Goal: Information Seeking & Learning: Learn about a topic

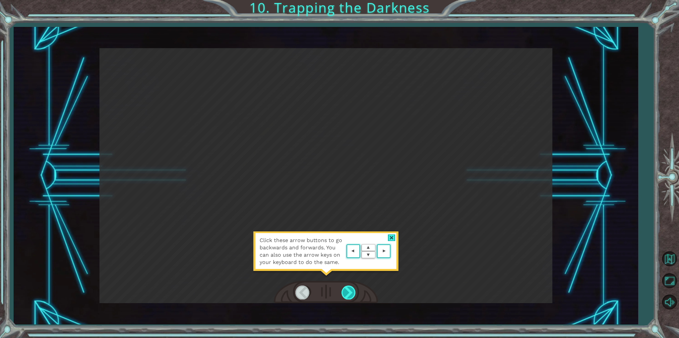
click at [347, 290] on div at bounding box center [349, 292] width 15 height 14
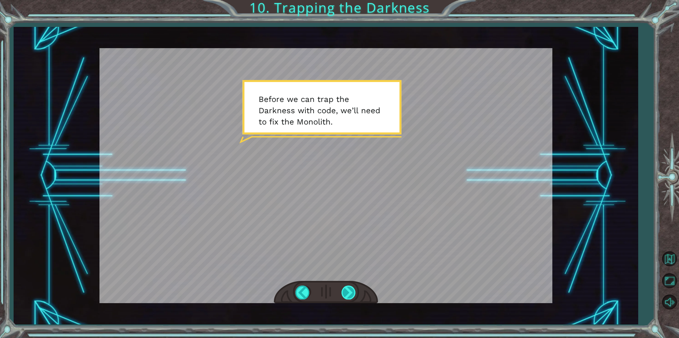
click at [347, 290] on div at bounding box center [349, 292] width 15 height 14
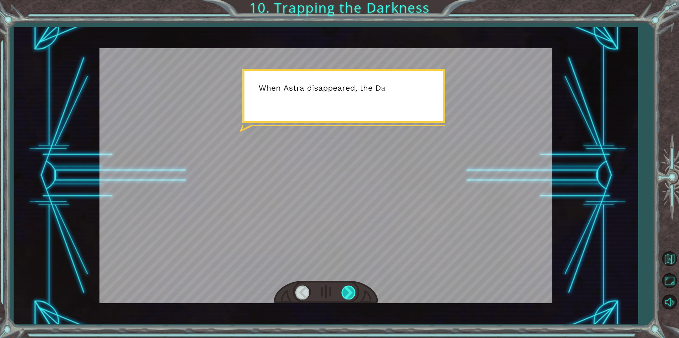
click at [347, 290] on div at bounding box center [349, 292] width 15 height 14
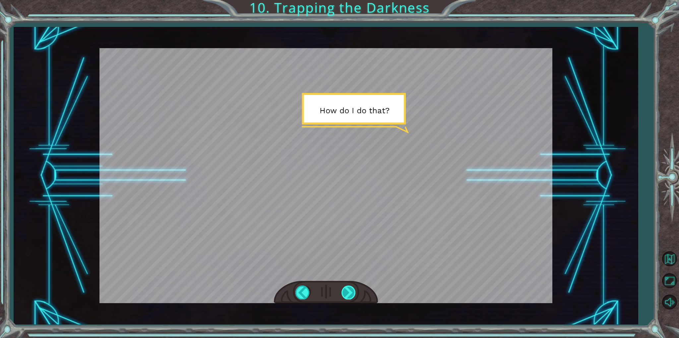
click at [347, 290] on div at bounding box center [349, 292] width 15 height 14
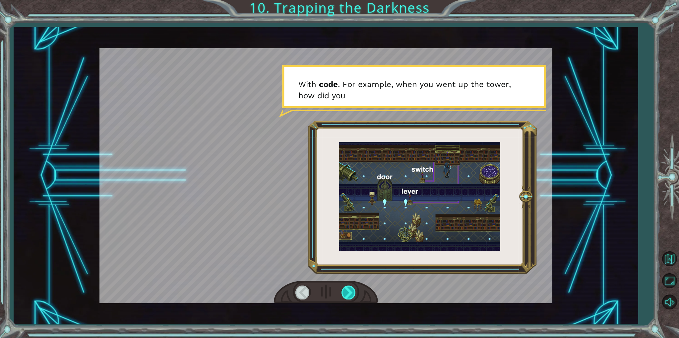
click at [347, 290] on div at bounding box center [349, 292] width 15 height 14
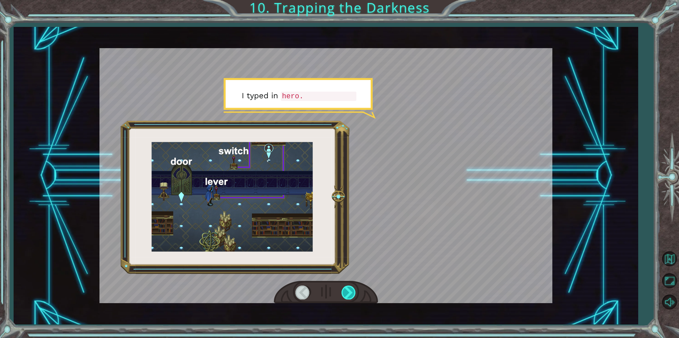
click at [347, 290] on div at bounding box center [349, 292] width 15 height 14
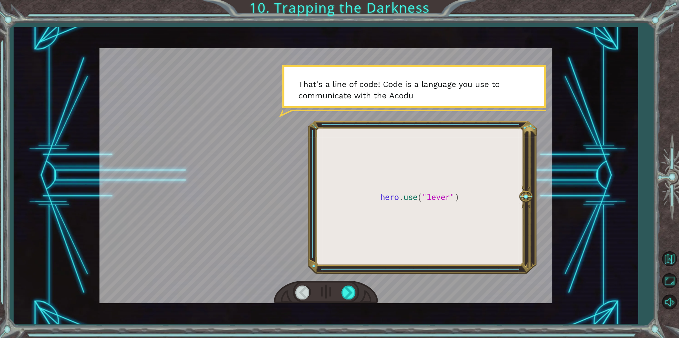
click at [298, 295] on div at bounding box center [303, 292] width 15 height 14
click at [298, 291] on div at bounding box center [303, 292] width 15 height 14
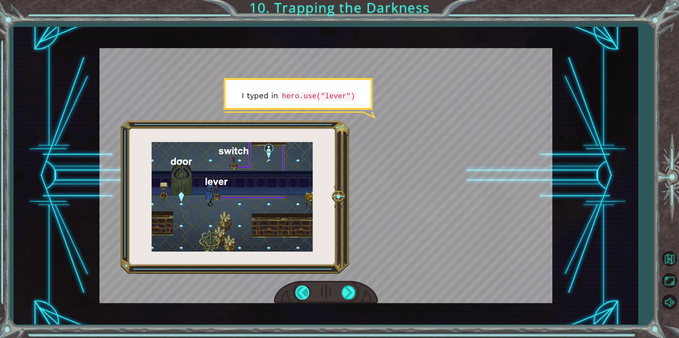
click at [301, 290] on div at bounding box center [303, 292] width 15 height 14
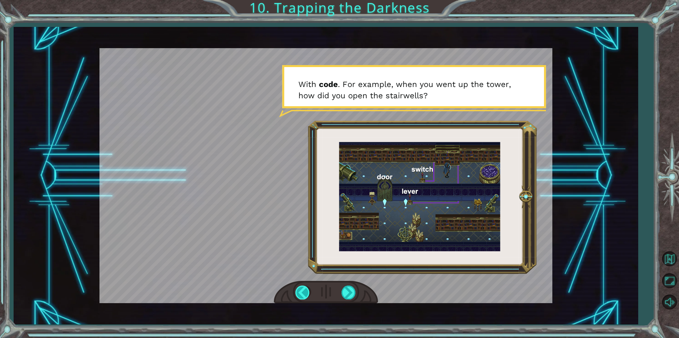
click at [301, 290] on div at bounding box center [303, 292] width 15 height 14
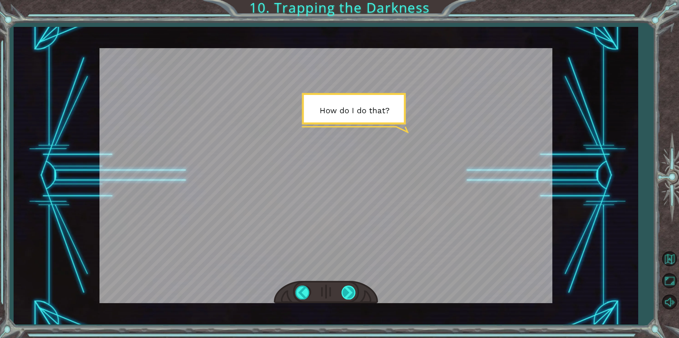
click at [349, 296] on div at bounding box center [349, 292] width 15 height 14
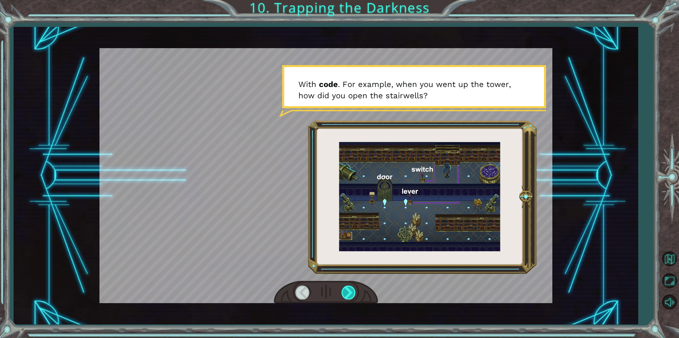
click at [349, 296] on div at bounding box center [349, 292] width 15 height 14
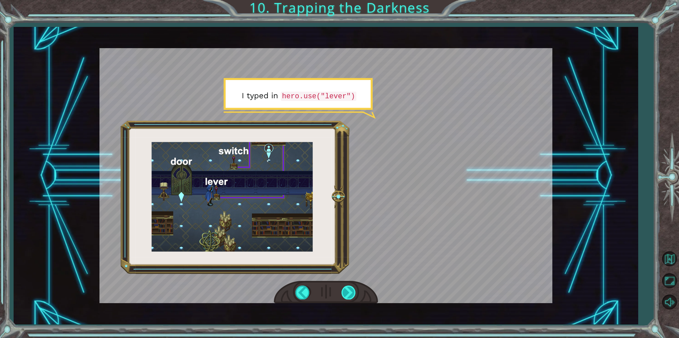
click at [349, 296] on div at bounding box center [349, 292] width 15 height 14
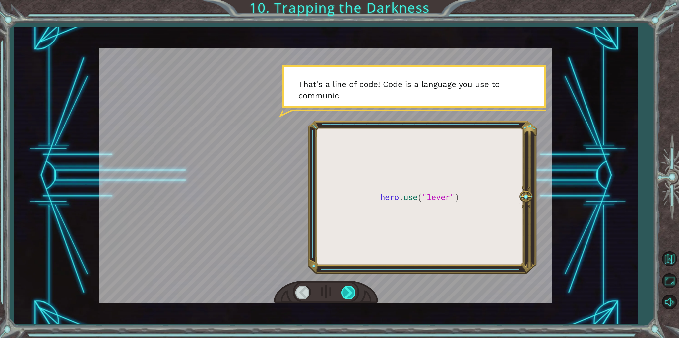
click at [349, 296] on div at bounding box center [349, 292] width 15 height 14
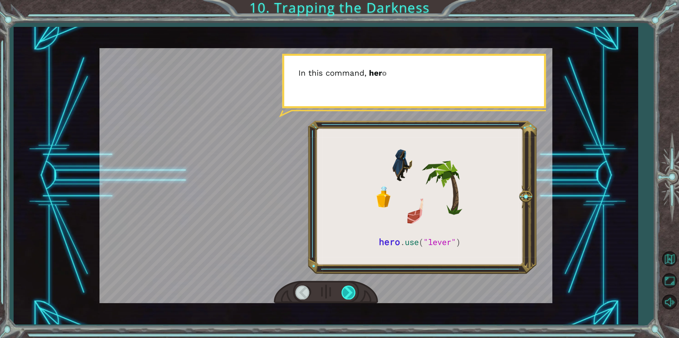
click at [349, 296] on div at bounding box center [349, 292] width 15 height 14
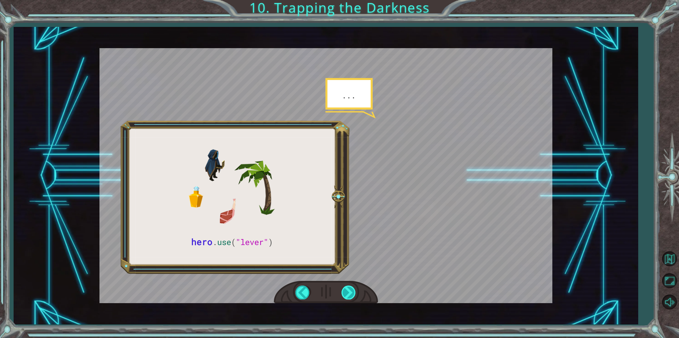
click at [349, 296] on div at bounding box center [349, 292] width 15 height 14
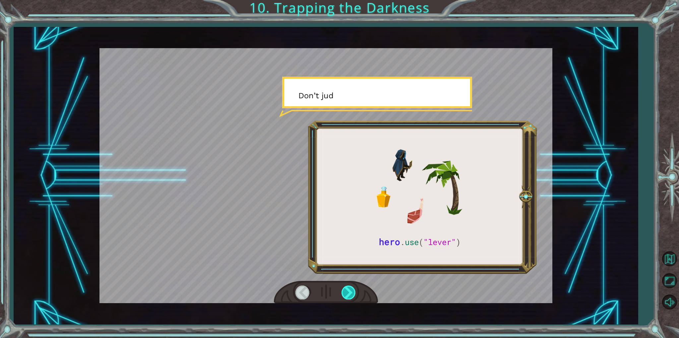
click at [349, 296] on div at bounding box center [349, 292] width 15 height 14
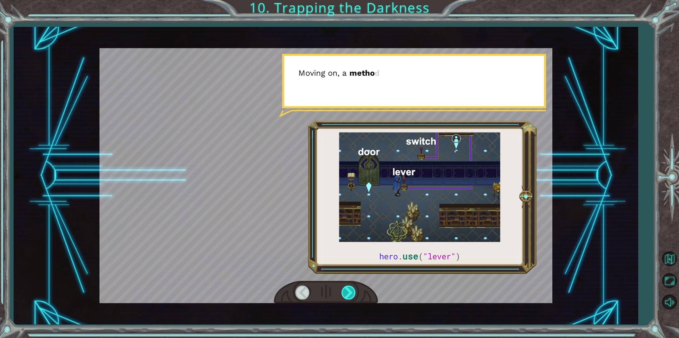
click at [349, 296] on div at bounding box center [349, 292] width 15 height 14
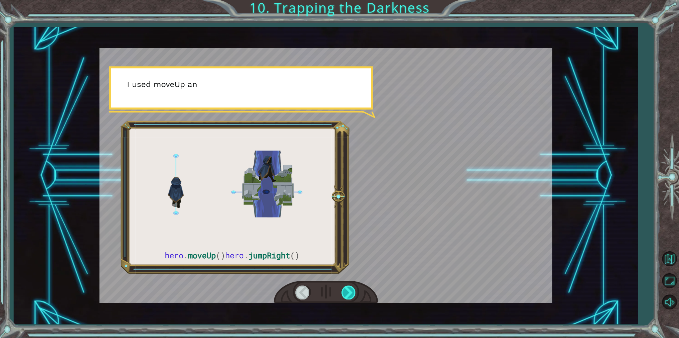
click at [349, 296] on div at bounding box center [349, 292] width 15 height 14
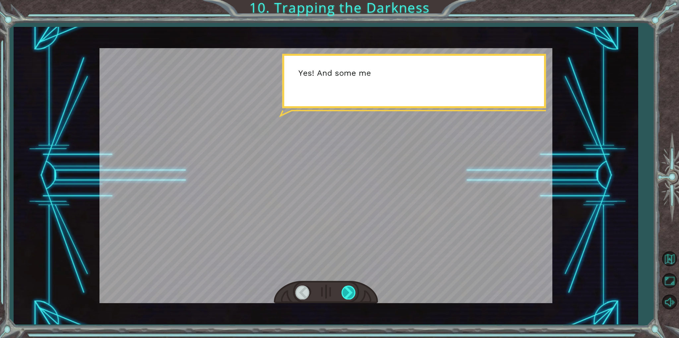
click at [349, 296] on div at bounding box center [349, 292] width 15 height 14
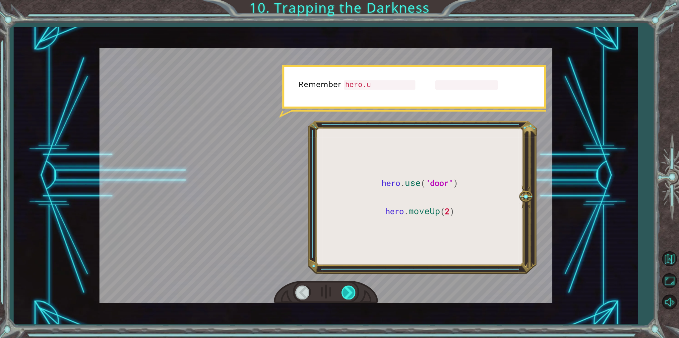
click at [349, 296] on div at bounding box center [349, 292] width 15 height 14
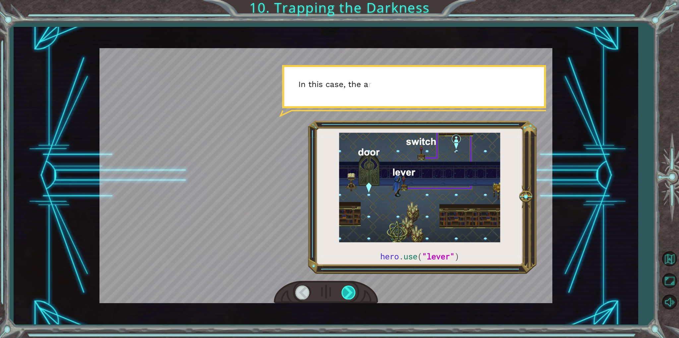
click at [349, 296] on div at bounding box center [349, 292] width 15 height 14
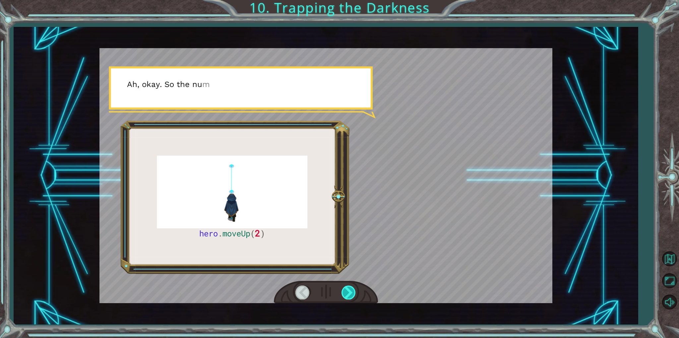
click at [349, 296] on div at bounding box center [349, 292] width 15 height 14
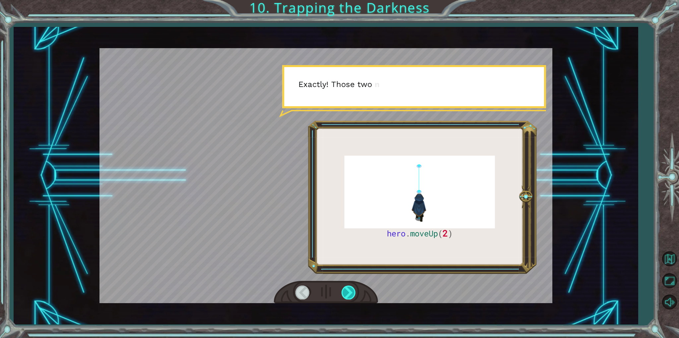
click at [349, 296] on div at bounding box center [349, 292] width 15 height 14
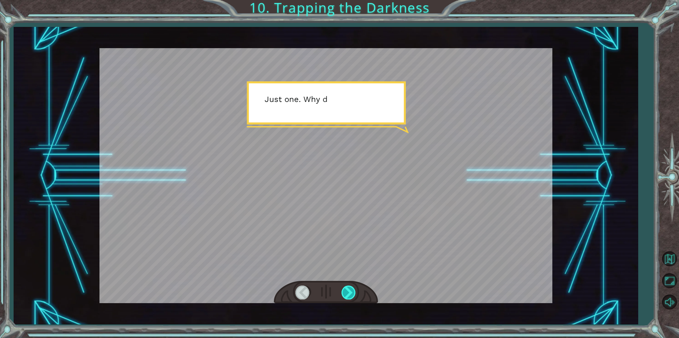
click at [349, 296] on div at bounding box center [349, 292] width 15 height 14
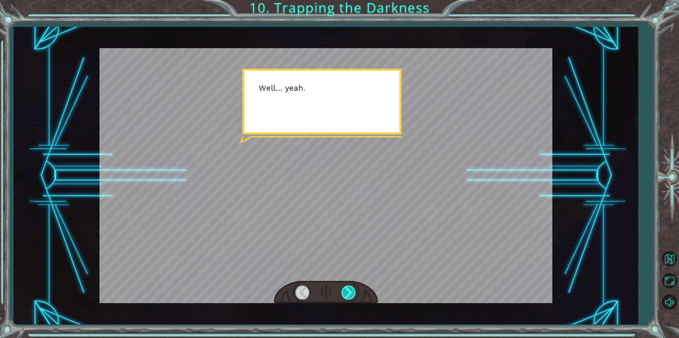
click at [349, 296] on div at bounding box center [349, 292] width 15 height 14
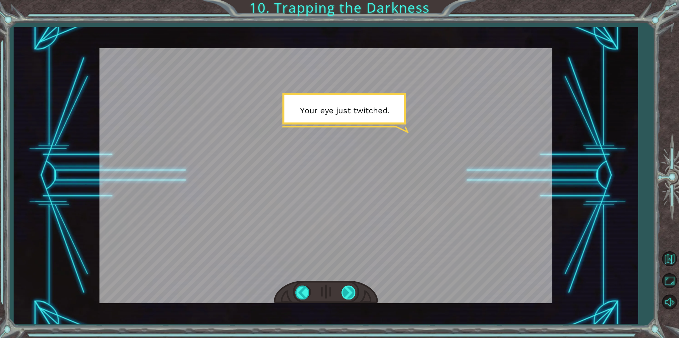
click at [349, 296] on div at bounding box center [349, 292] width 15 height 14
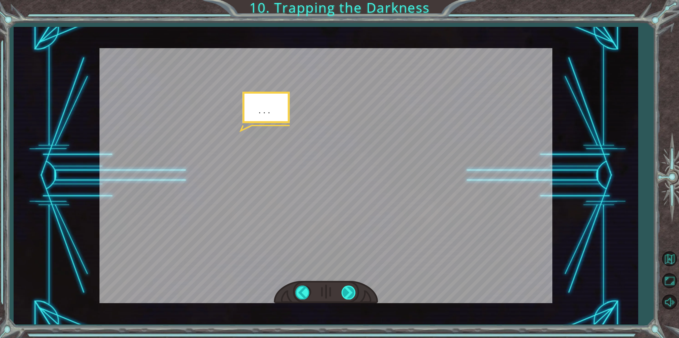
click at [349, 296] on div at bounding box center [349, 292] width 15 height 14
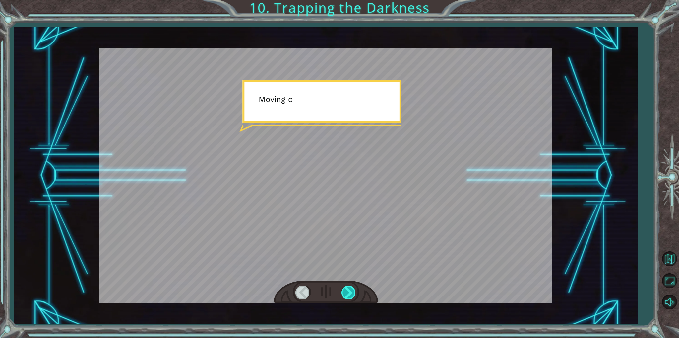
click at [349, 296] on div at bounding box center [349, 292] width 15 height 14
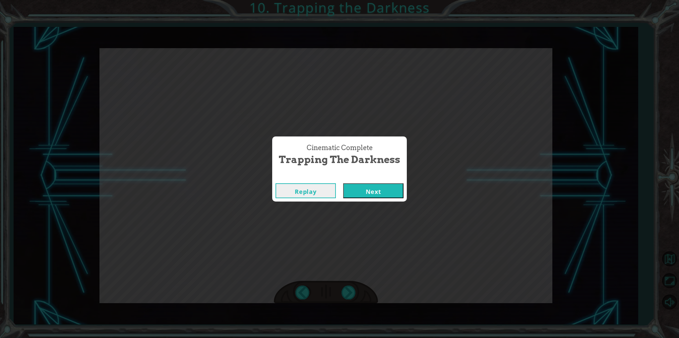
click at [354, 185] on button "Next" at bounding box center [373, 190] width 60 height 15
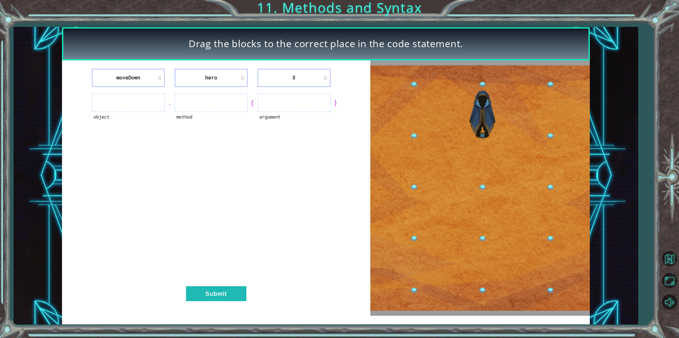
click at [146, 108] on ul at bounding box center [128, 103] width 73 height 18
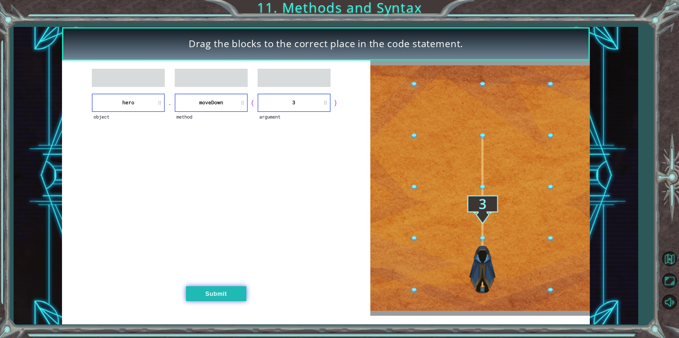
click at [212, 294] on button "Submit" at bounding box center [216, 293] width 60 height 15
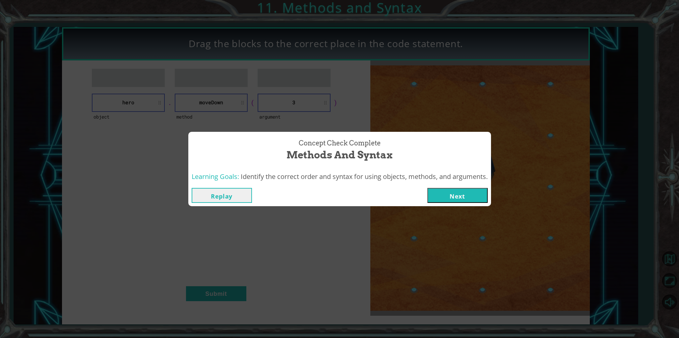
click at [445, 190] on button "Next" at bounding box center [458, 195] width 60 height 15
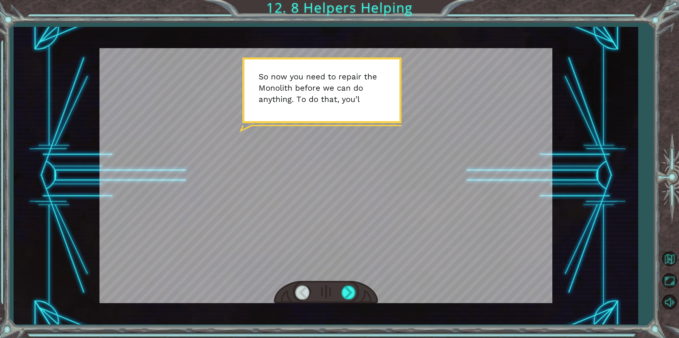
click at [348, 284] on div at bounding box center [326, 292] width 104 height 23
click at [344, 286] on div at bounding box center [349, 292] width 15 height 14
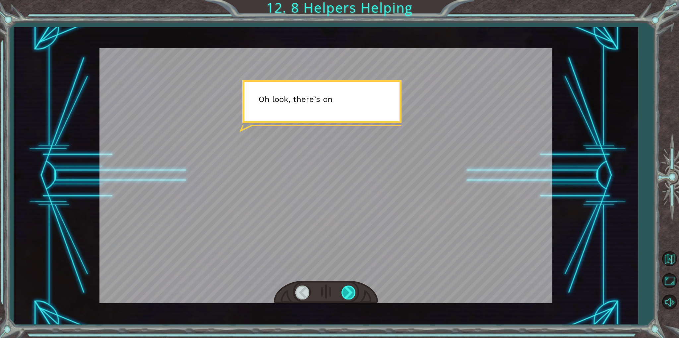
click at [346, 287] on div at bounding box center [349, 292] width 15 height 14
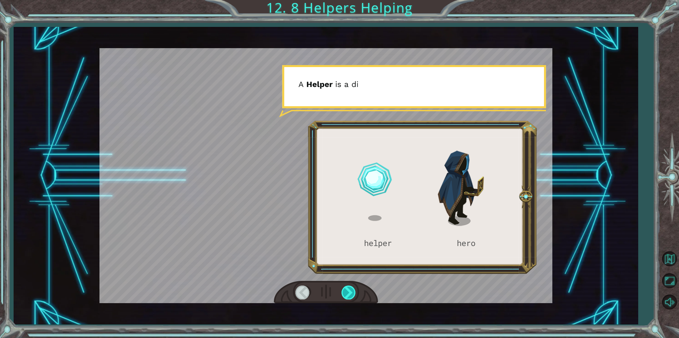
click at [346, 287] on div at bounding box center [349, 292] width 15 height 14
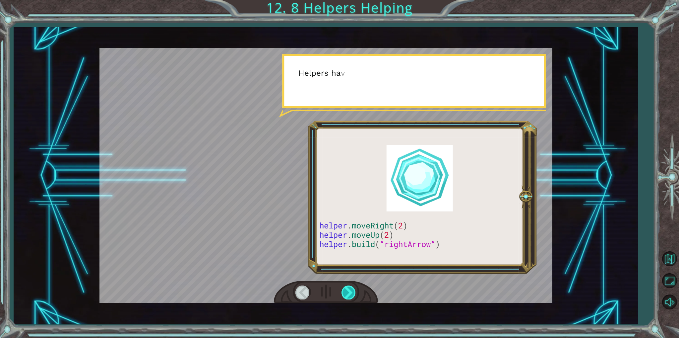
click at [346, 287] on div at bounding box center [349, 292] width 15 height 14
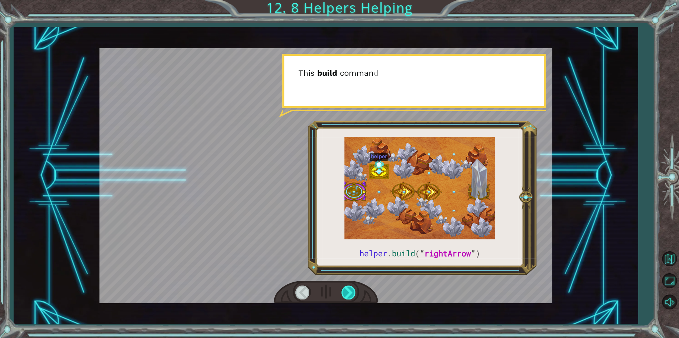
click at [346, 287] on div at bounding box center [349, 292] width 15 height 14
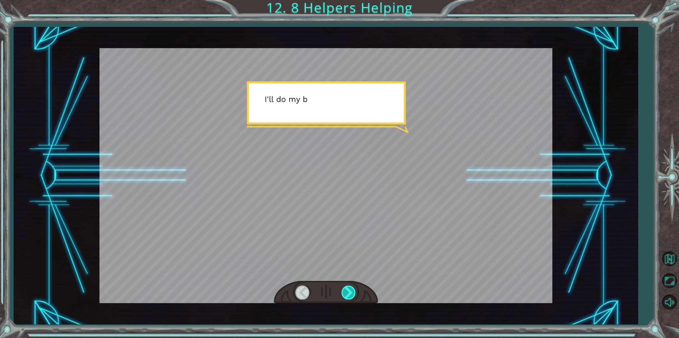
click at [346, 287] on div at bounding box center [349, 292] width 15 height 14
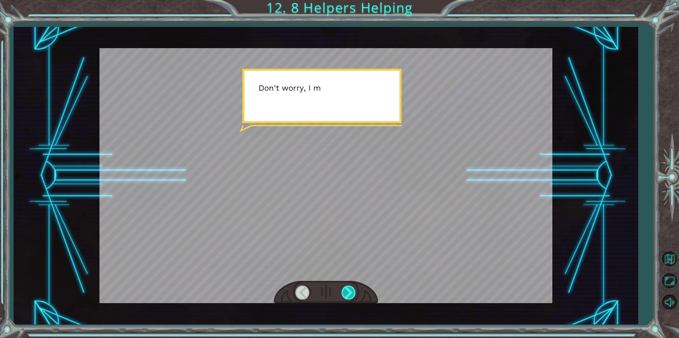
click at [346, 287] on div at bounding box center [349, 292] width 15 height 14
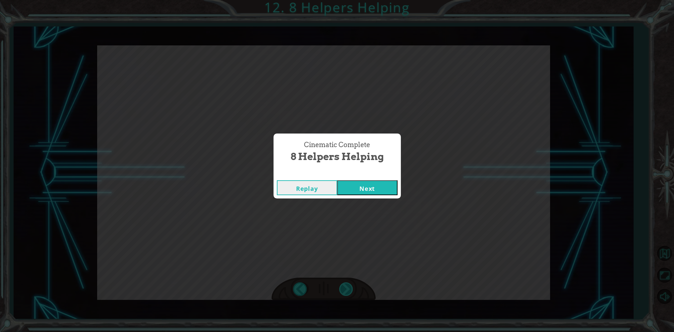
click at [346, 287] on div "Cinematic Complete 8 Helpers Helping Replay Next" at bounding box center [337, 166] width 674 height 332
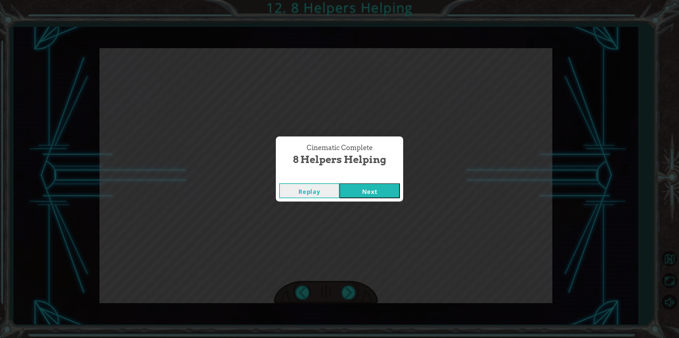
click at [354, 190] on button "Next" at bounding box center [370, 190] width 60 height 15
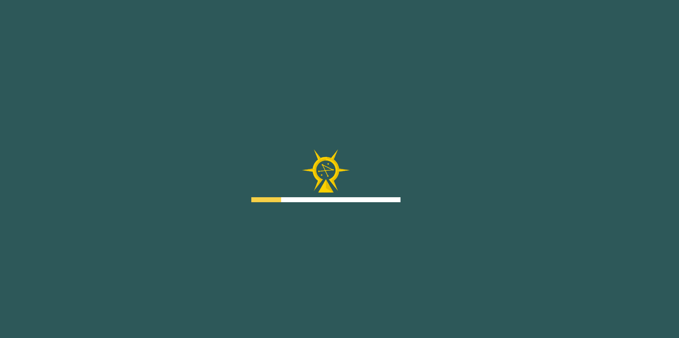
click at [354, 190] on div at bounding box center [325, 175] width 149 height 53
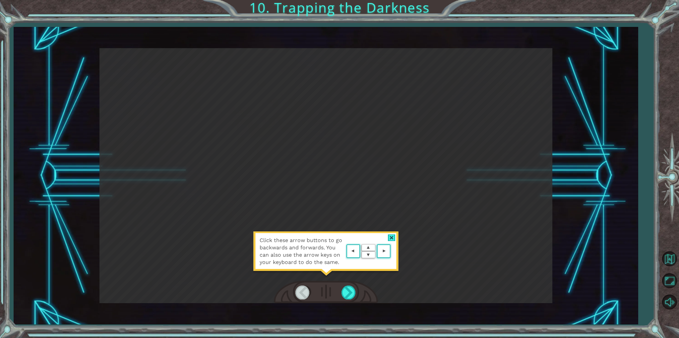
click at [392, 251] on area at bounding box center [392, 251] width 0 height 0
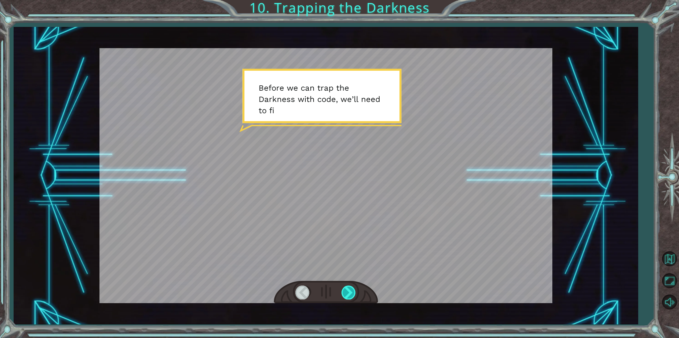
click at [345, 291] on div at bounding box center [349, 292] width 15 height 14
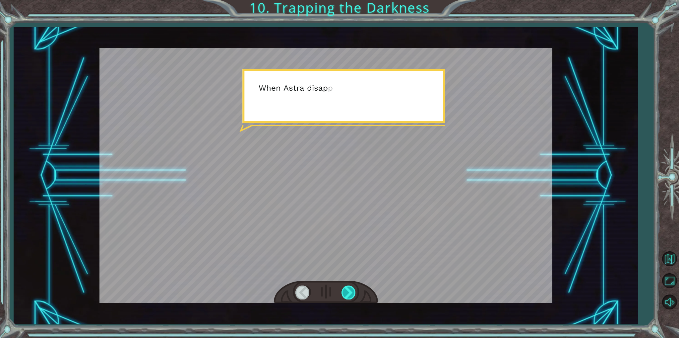
click at [345, 291] on div at bounding box center [349, 292] width 15 height 14
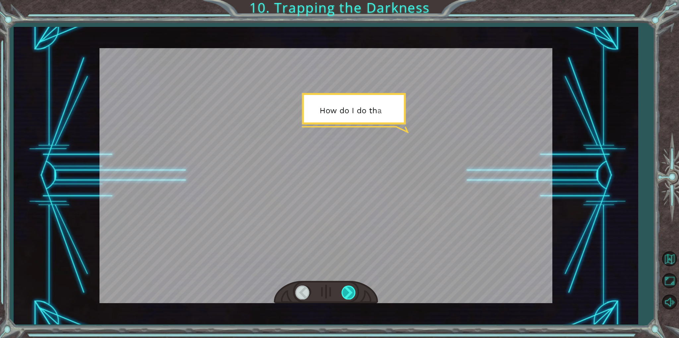
click at [345, 291] on div at bounding box center [349, 292] width 15 height 14
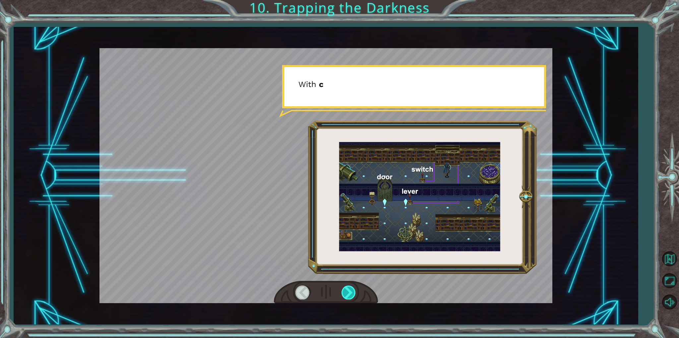
click at [345, 291] on div at bounding box center [349, 292] width 15 height 14
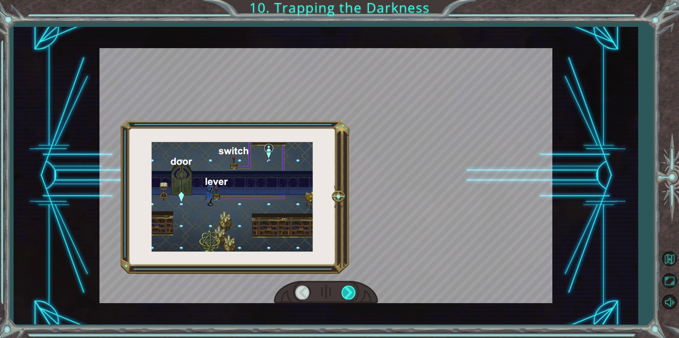
click at [345, 291] on div at bounding box center [349, 292] width 15 height 14
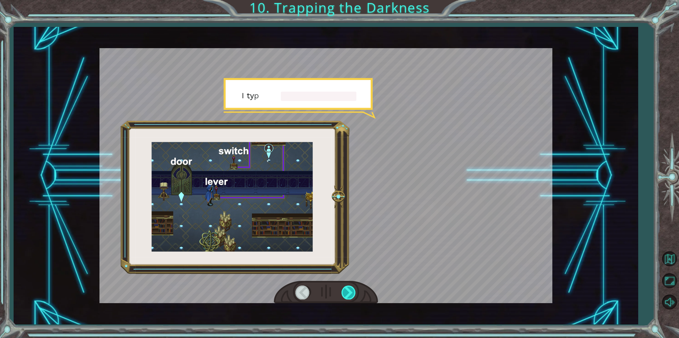
click at [345, 291] on div at bounding box center [349, 292] width 15 height 14
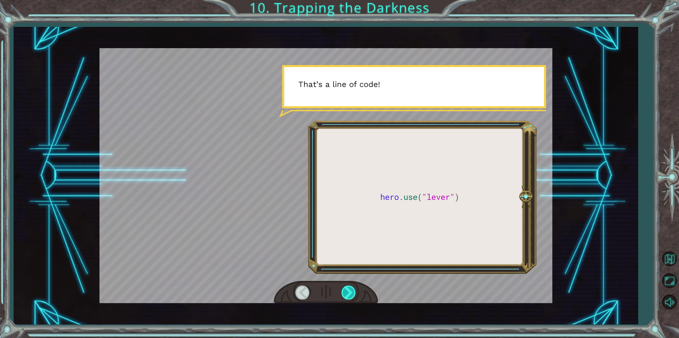
click at [345, 291] on div at bounding box center [349, 292] width 15 height 14
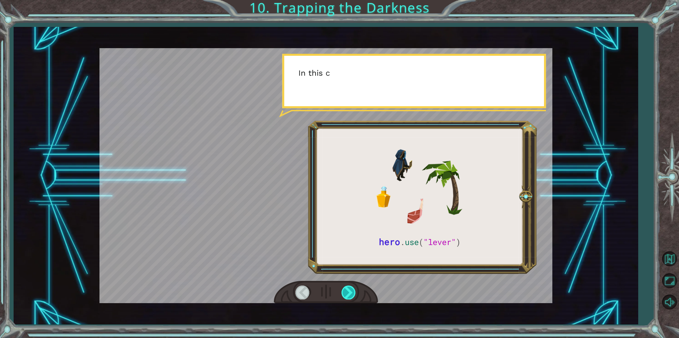
click at [345, 291] on div at bounding box center [349, 292] width 15 height 14
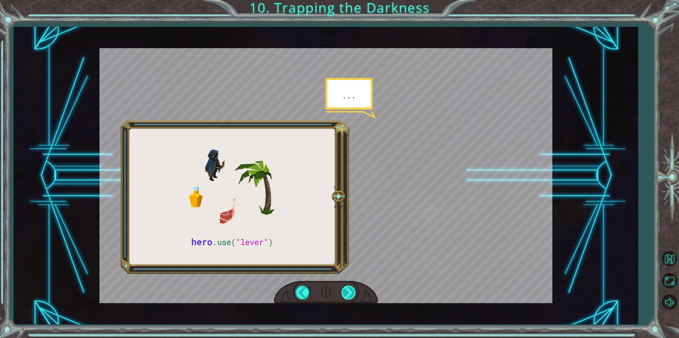
click at [345, 291] on div at bounding box center [349, 292] width 15 height 14
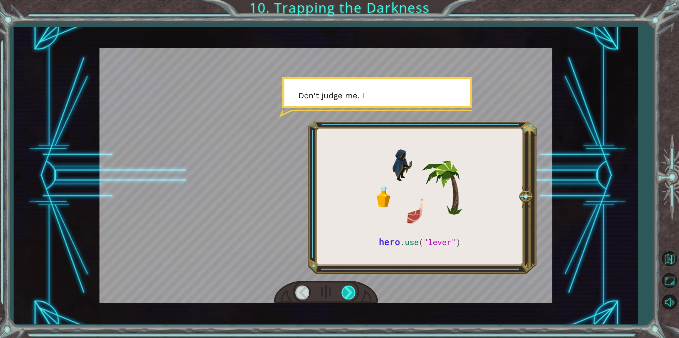
click at [345, 291] on div at bounding box center [349, 292] width 15 height 14
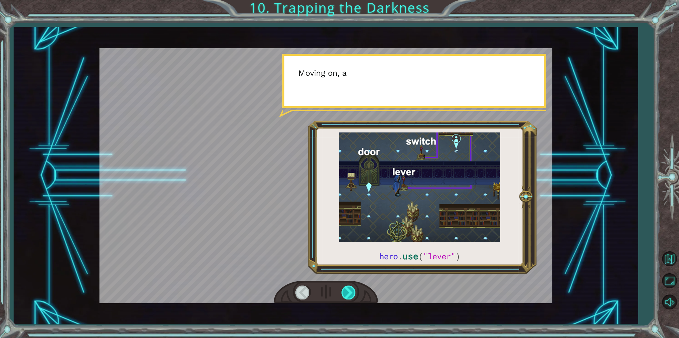
click at [345, 291] on div at bounding box center [349, 292] width 15 height 14
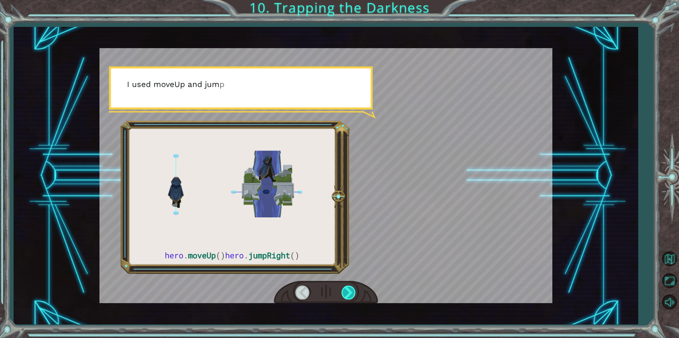
click at [345, 291] on div at bounding box center [349, 292] width 15 height 14
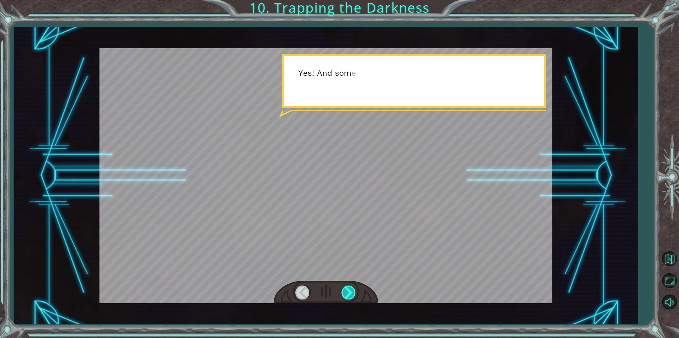
click at [345, 291] on div at bounding box center [349, 292] width 15 height 14
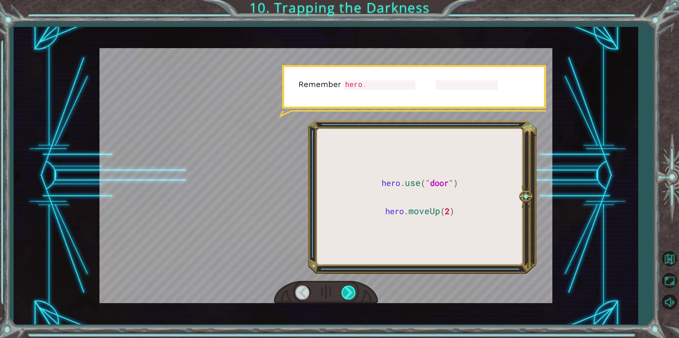
click at [345, 291] on div at bounding box center [349, 292] width 15 height 14
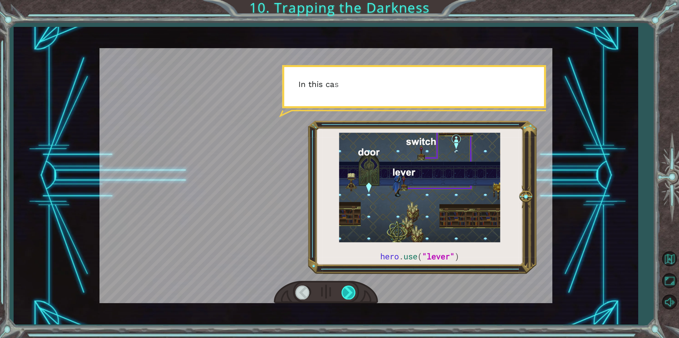
click at [345, 291] on div at bounding box center [349, 292] width 15 height 14
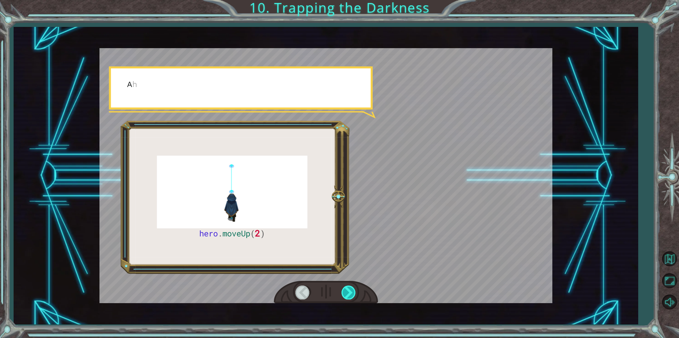
click at [345, 291] on div at bounding box center [349, 292] width 15 height 14
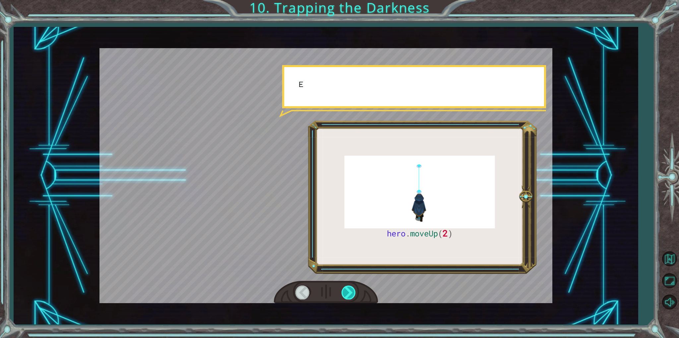
click at [345, 291] on div at bounding box center [349, 292] width 15 height 14
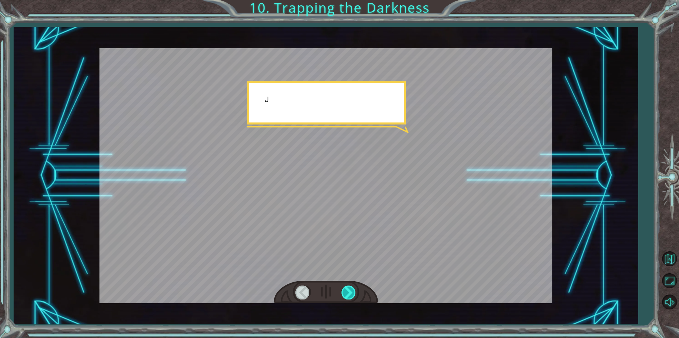
click at [345, 291] on div at bounding box center [349, 292] width 15 height 14
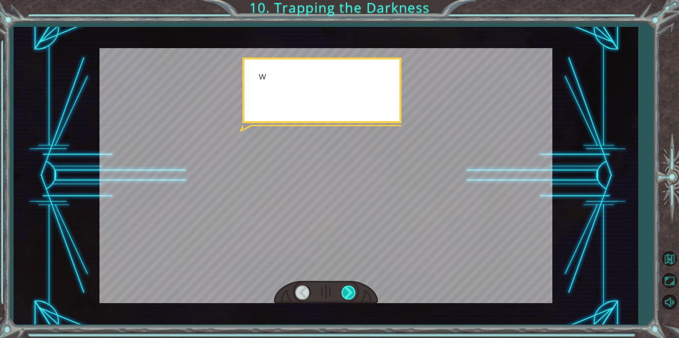
click at [345, 291] on div at bounding box center [349, 292] width 15 height 14
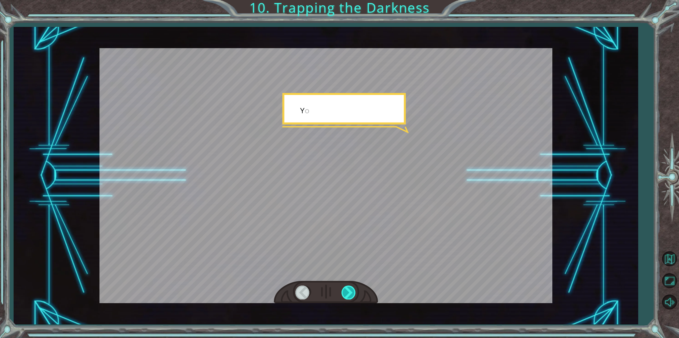
click at [345, 291] on div at bounding box center [349, 292] width 15 height 14
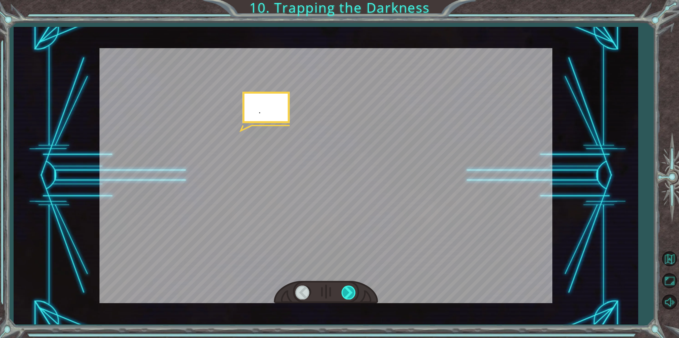
click at [345, 291] on div at bounding box center [349, 292] width 15 height 14
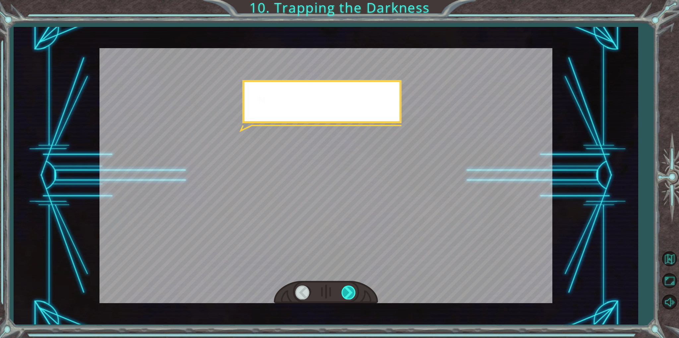
click at [345, 291] on div at bounding box center [349, 292] width 15 height 14
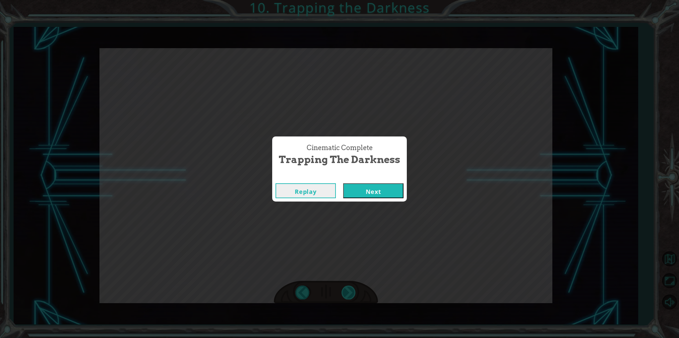
click at [345, 291] on div "Cinematic Complete Trapping the Darkness Replay Next" at bounding box center [339, 169] width 679 height 338
click at [362, 188] on button "Next" at bounding box center [373, 190] width 60 height 15
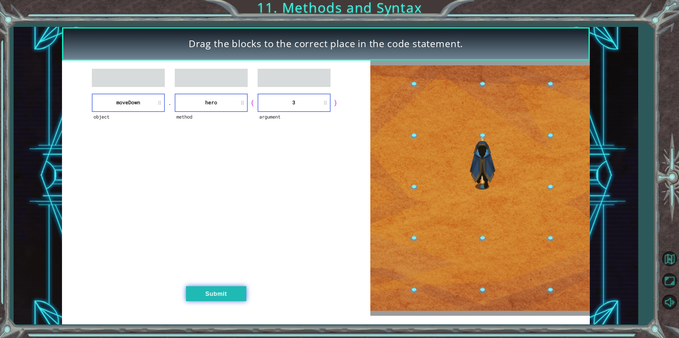
click at [199, 298] on button "Submit" at bounding box center [216, 293] width 60 height 15
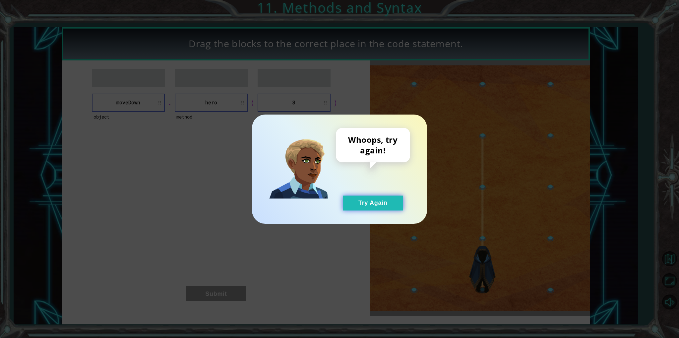
click at [373, 205] on button "Try Again" at bounding box center [373, 202] width 60 height 15
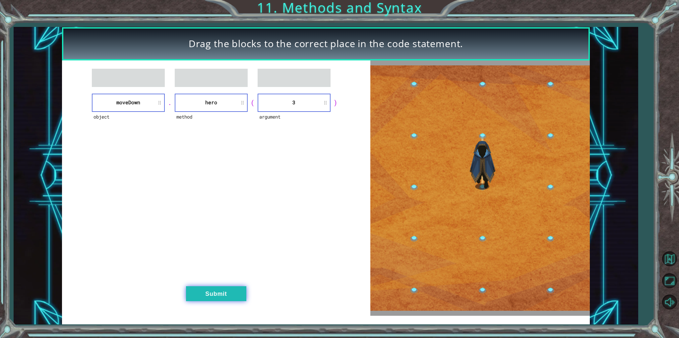
click at [196, 288] on button "Submit" at bounding box center [216, 293] width 60 height 15
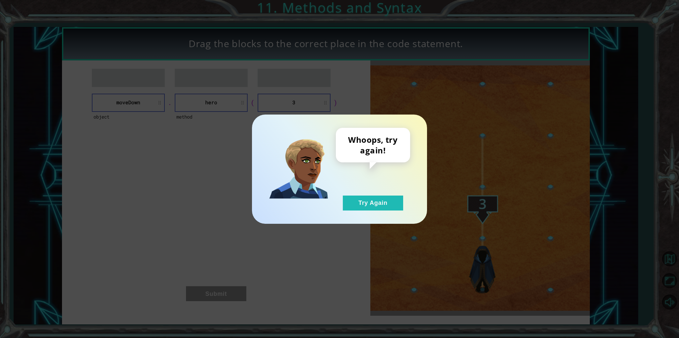
drag, startPoint x: 378, startPoint y: 198, endPoint x: 299, endPoint y: 126, distance: 106.9
click at [334, 163] on div "Whoops, try again! Try Again" at bounding box center [339, 169] width 149 height 83
drag, startPoint x: 363, startPoint y: 194, endPoint x: 362, endPoint y: 201, distance: 7.1
click at [363, 199] on div "Whoops, try again! Try Again" at bounding box center [373, 169] width 74 height 83
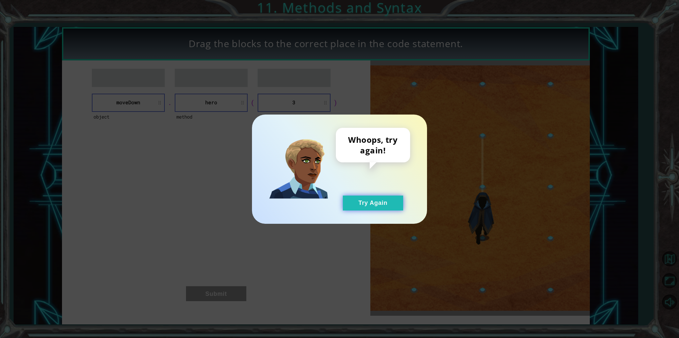
drag, startPoint x: 362, startPoint y: 201, endPoint x: 361, endPoint y: 196, distance: 4.7
click at [363, 201] on button "Try Again" at bounding box center [373, 202] width 60 height 15
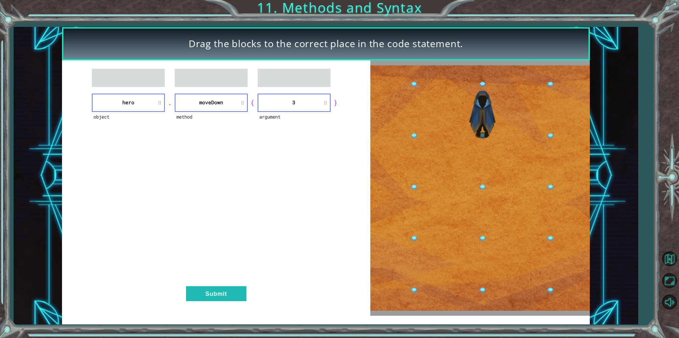
drag, startPoint x: 282, startPoint y: 92, endPoint x: 275, endPoint y: 105, distance: 15.9
click at [275, 105] on div "object hero . method moveDown ( argument 3 ) Submit" at bounding box center [216, 187] width 308 height 255
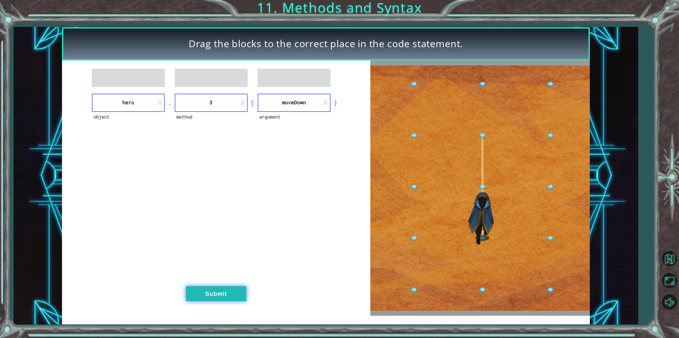
click at [205, 293] on button "Submit" at bounding box center [216, 293] width 60 height 15
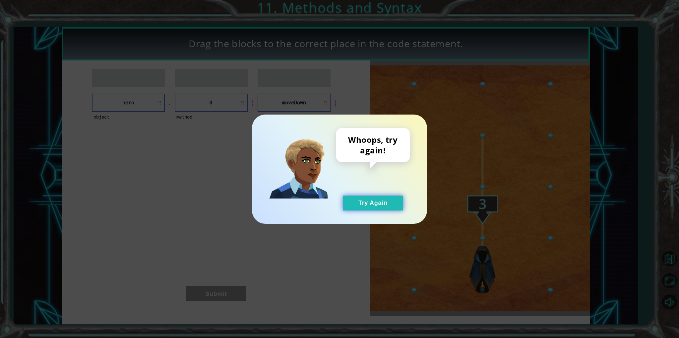
click at [367, 203] on button "Try Again" at bounding box center [373, 202] width 60 height 15
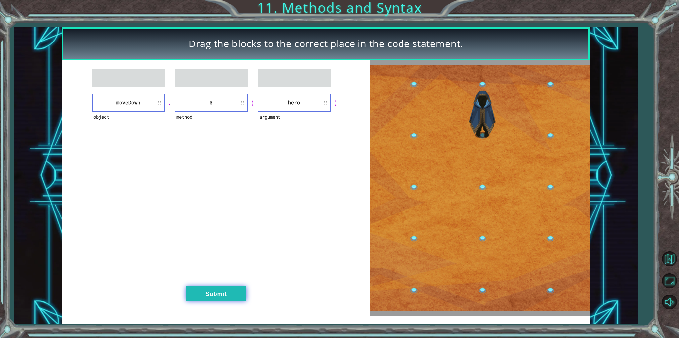
click at [216, 292] on button "Submit" at bounding box center [216, 293] width 60 height 15
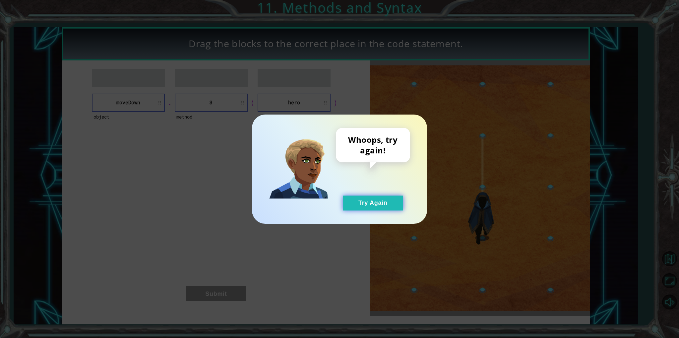
click at [380, 198] on button "Try Again" at bounding box center [373, 202] width 60 height 15
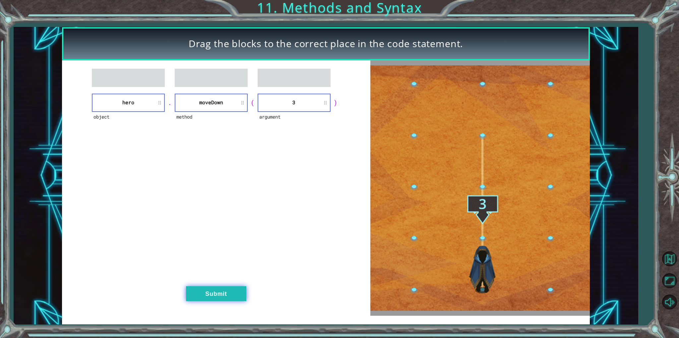
click at [236, 295] on button "Submit" at bounding box center [216, 293] width 60 height 15
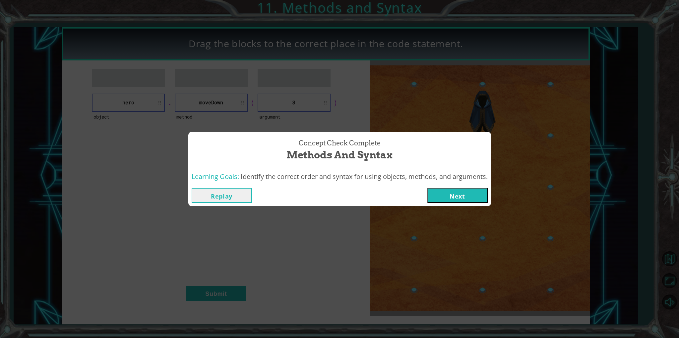
click at [465, 197] on button "Next" at bounding box center [458, 195] width 60 height 15
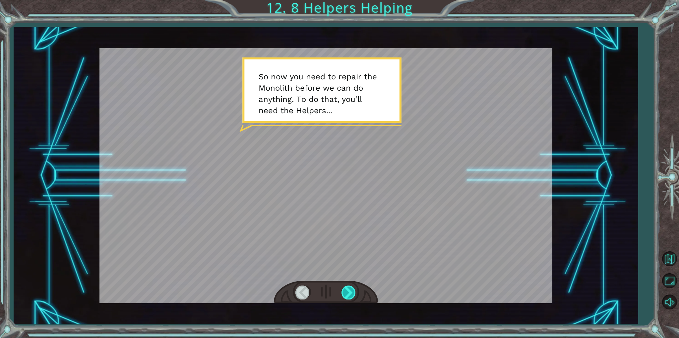
click at [349, 291] on div at bounding box center [349, 292] width 15 height 14
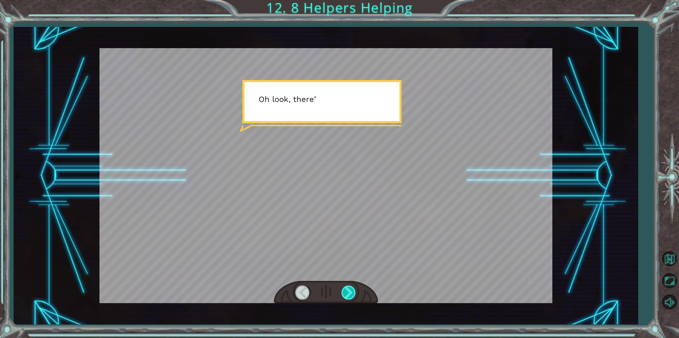
click at [349, 291] on div at bounding box center [349, 292] width 15 height 14
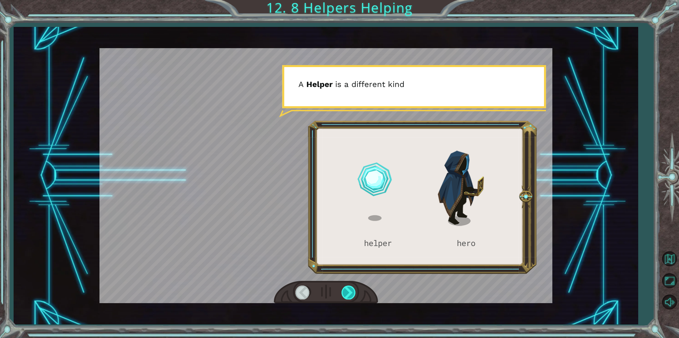
click at [349, 291] on div at bounding box center [349, 292] width 15 height 14
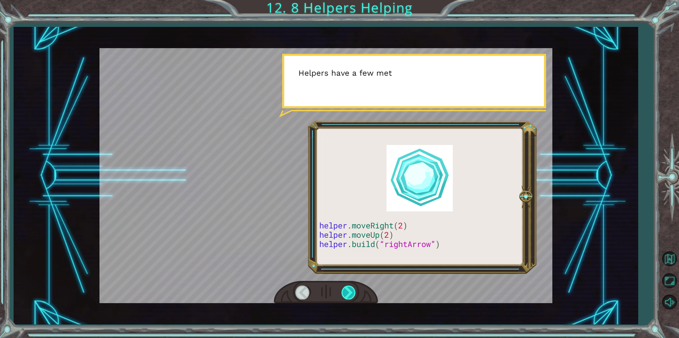
click at [349, 291] on div at bounding box center [349, 292] width 15 height 14
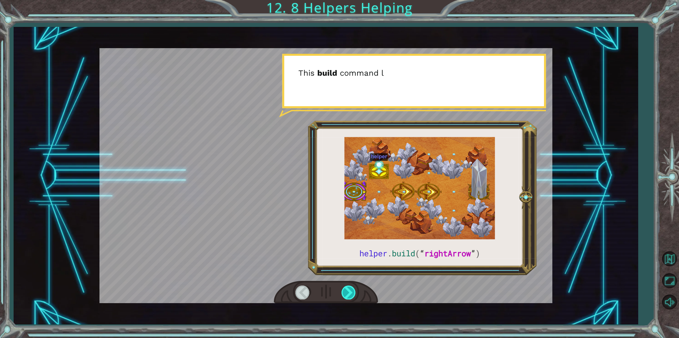
click at [349, 291] on div at bounding box center [349, 292] width 15 height 14
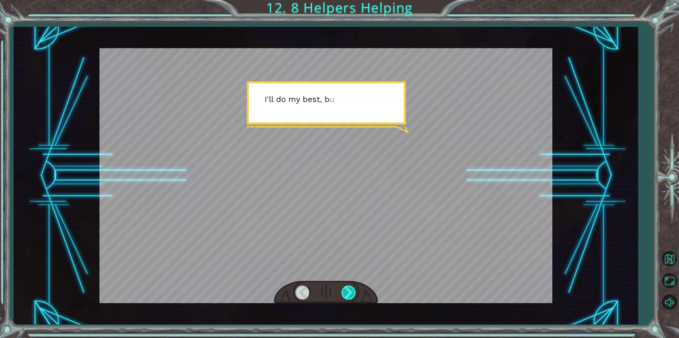
click at [349, 291] on div at bounding box center [349, 292] width 15 height 14
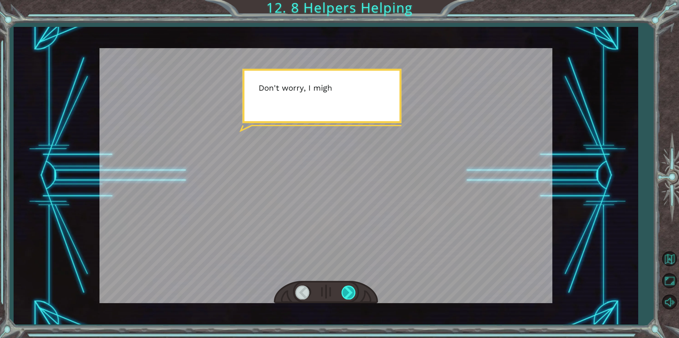
click at [349, 291] on div at bounding box center [349, 292] width 15 height 14
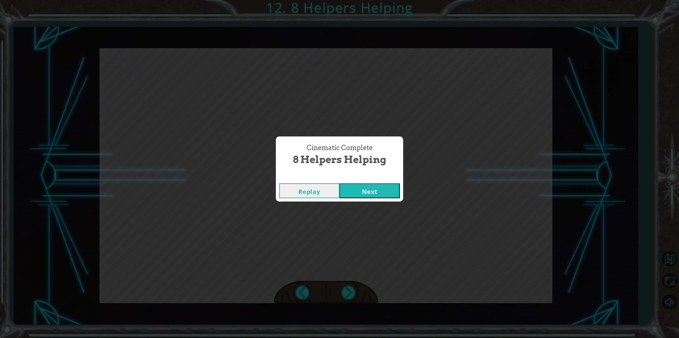
click at [361, 187] on button "Next" at bounding box center [370, 190] width 60 height 15
